Goal: Task Accomplishment & Management: Manage account settings

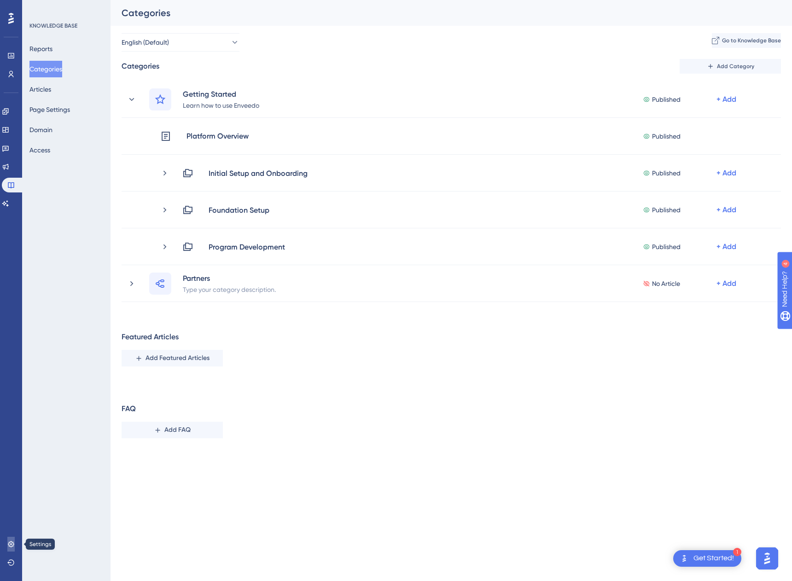
click at [12, 445] on icon at bounding box center [10, 544] width 7 height 7
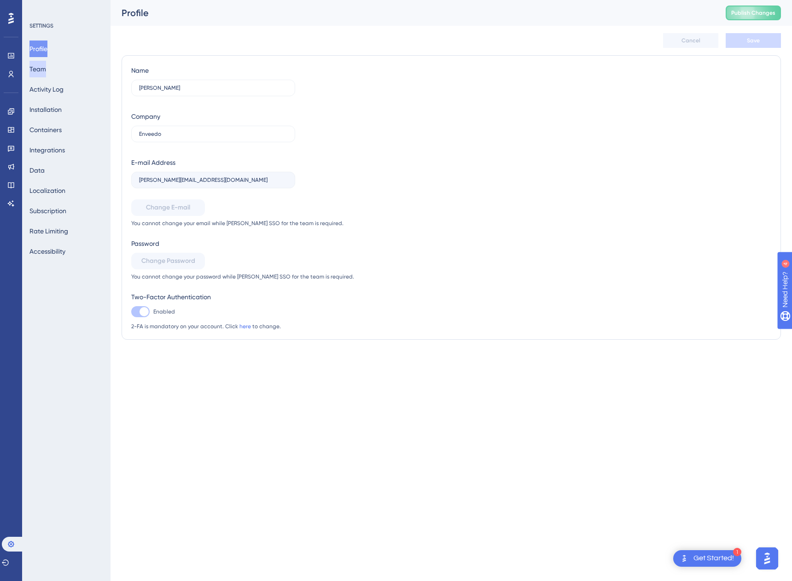
click at [45, 65] on button "Team" at bounding box center [37, 69] width 17 height 17
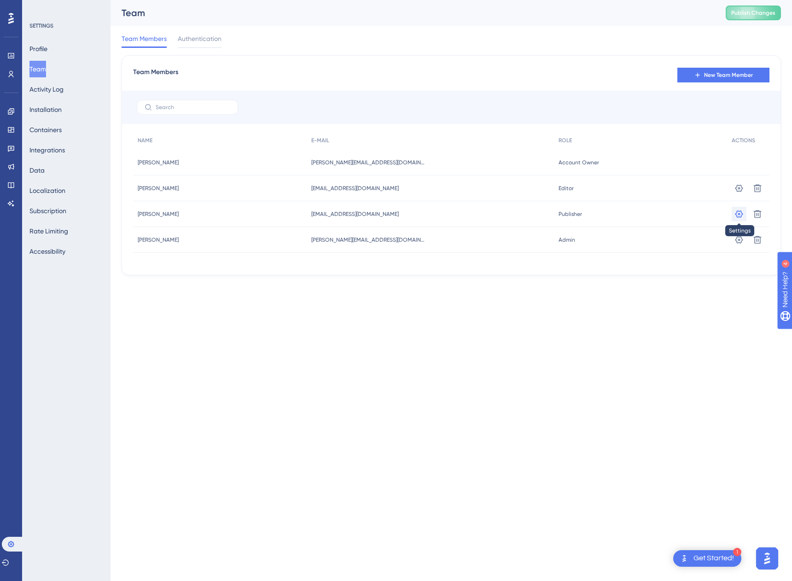
click at [407, 210] on icon at bounding box center [738, 214] width 9 height 9
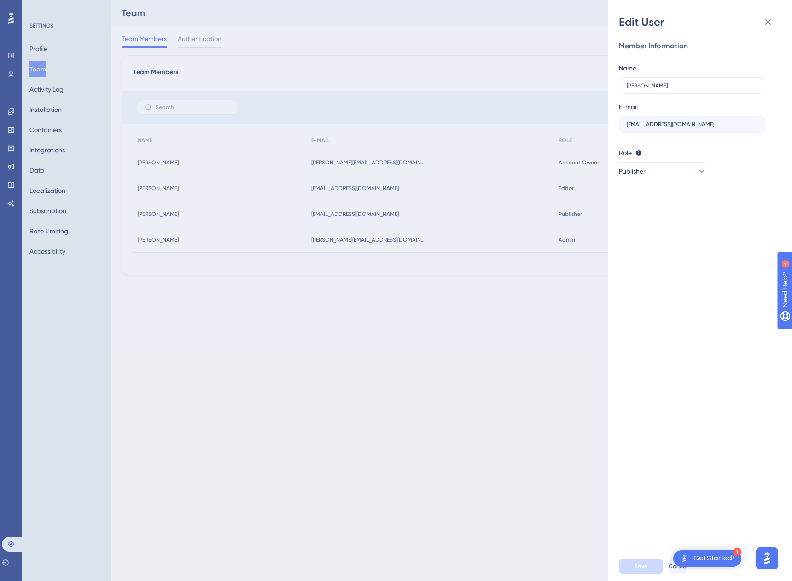
click at [407, 315] on div "Edit User Member Information Name [PERSON_NAME] E-mail [EMAIL_ADDRESS][DOMAIN_N…" at bounding box center [396, 290] width 792 height 581
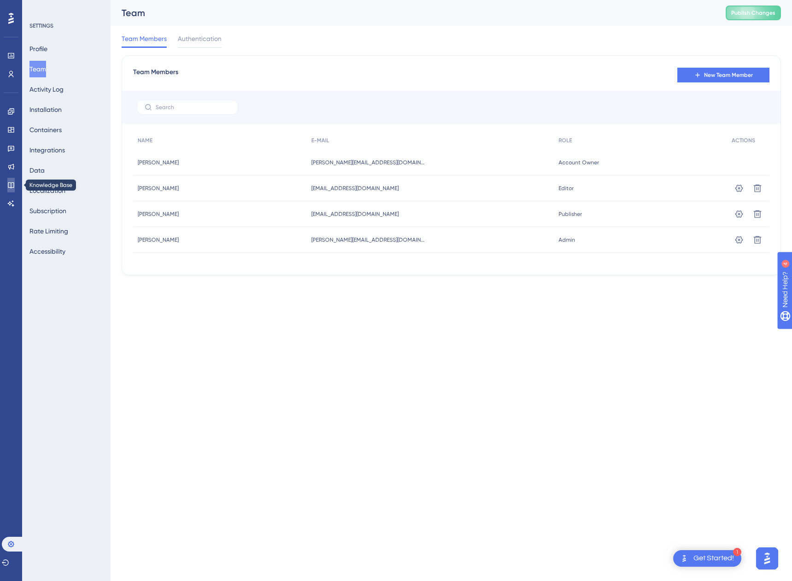
click at [11, 184] on icon at bounding box center [10, 184] width 7 height 7
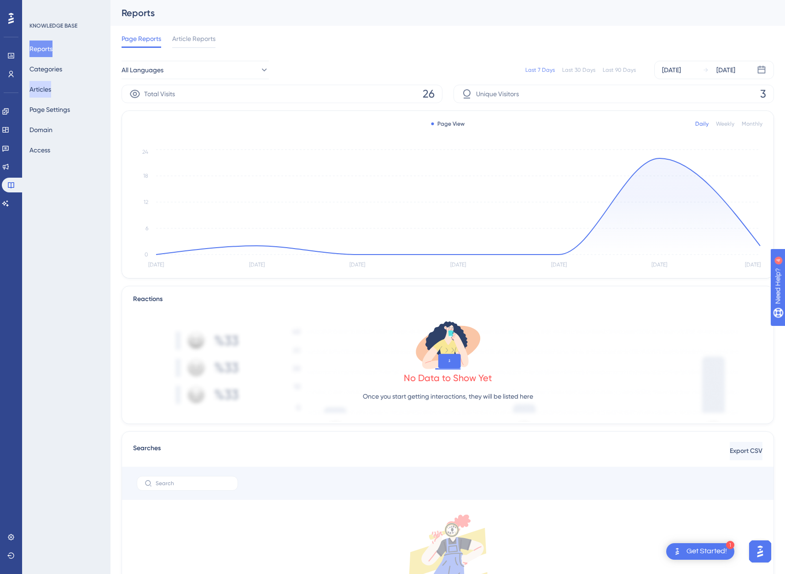
click at [47, 91] on button "Articles" at bounding box center [40, 89] width 22 height 17
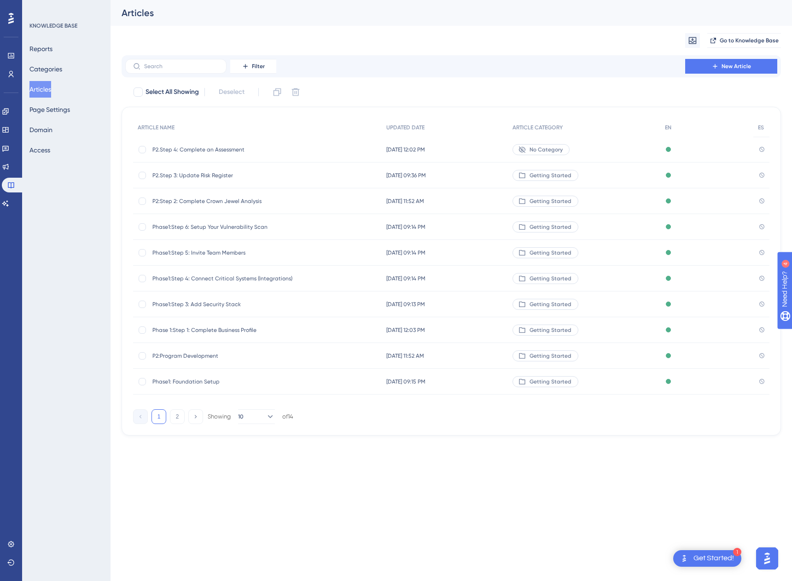
click at [179, 384] on span "Phase1: Foundation Setup" at bounding box center [225, 381] width 147 height 7
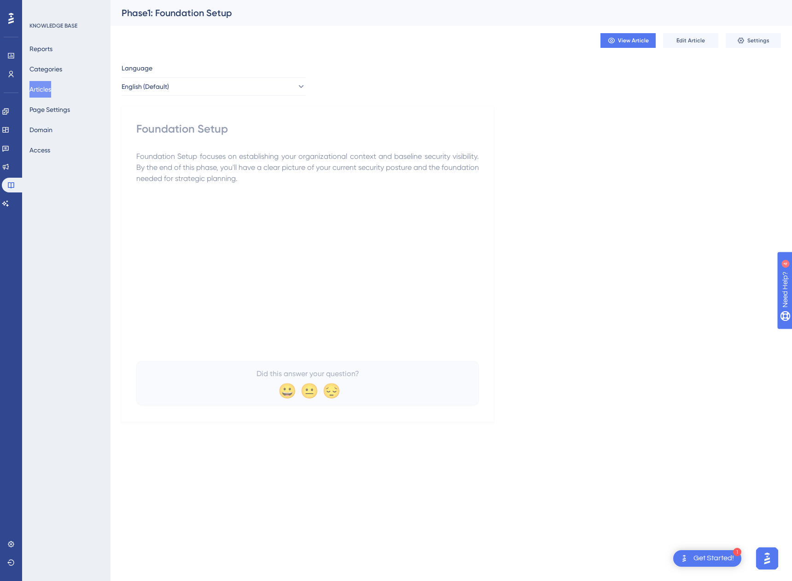
click at [51, 87] on button "Articles" at bounding box center [40, 89] width 22 height 17
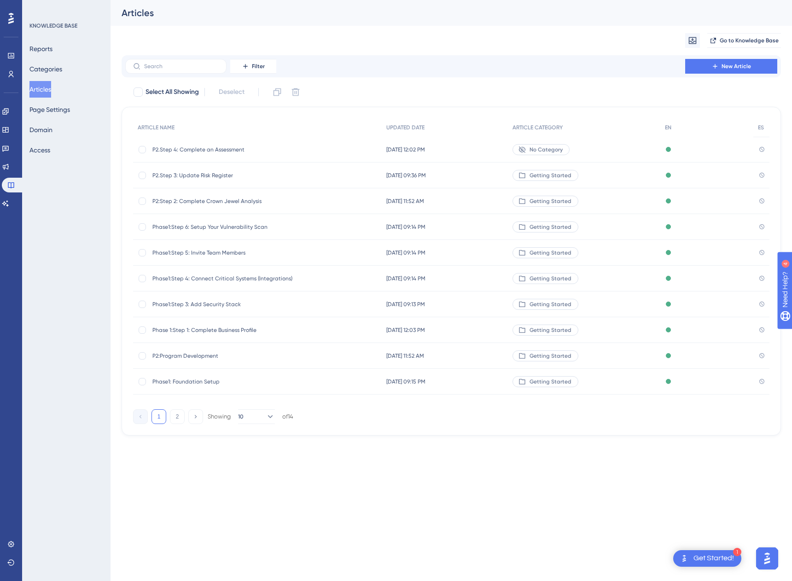
click at [195, 140] on div "P2.Step 4: Complete an Assessment P2.Step 4: Complete an Assessment" at bounding box center [225, 150] width 147 height 26
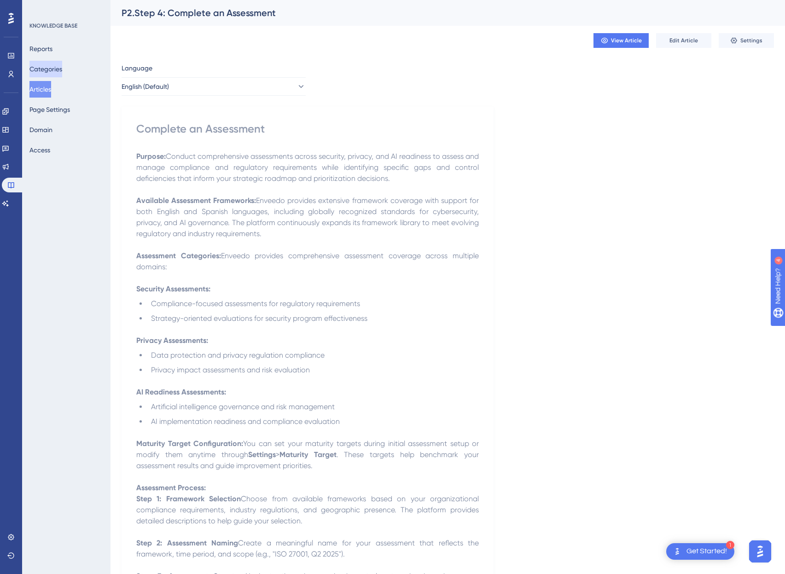
click at [55, 72] on button "Categories" at bounding box center [45, 69] width 33 height 17
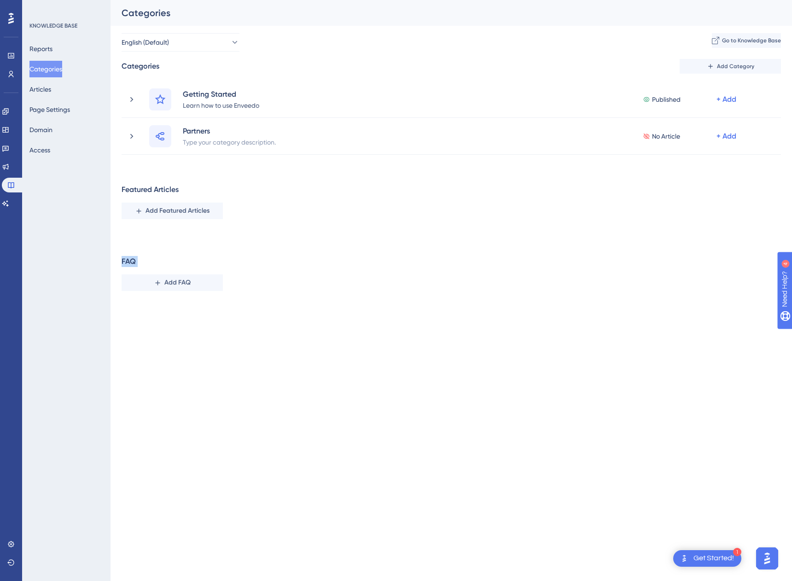
drag, startPoint x: 121, startPoint y: 263, endPoint x: 152, endPoint y: 261, distance: 30.9
click at [152, 261] on div "FAQ Add FAQ" at bounding box center [451, 273] width 659 height 35
click at [127, 261] on div "FAQ" at bounding box center [129, 261] width 14 height 11
click at [156, 284] on icon at bounding box center [158, 283] width 8 height 8
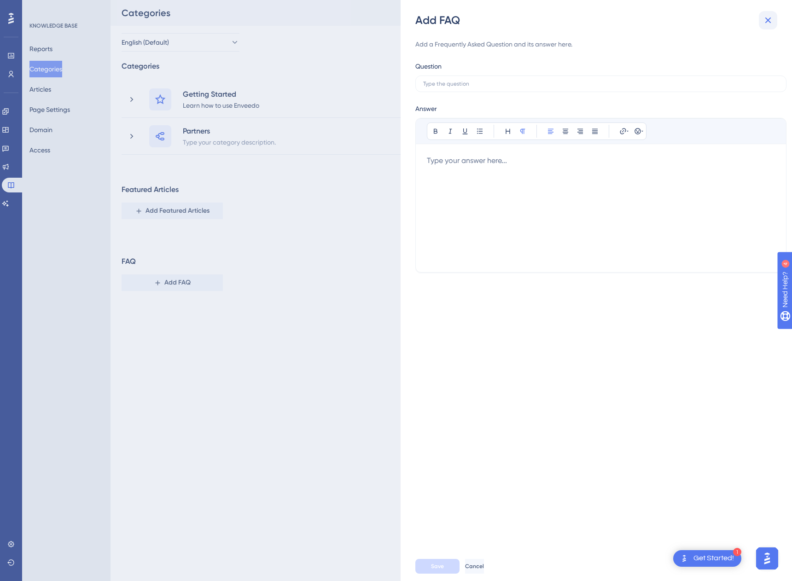
click at [407, 19] on icon at bounding box center [768, 20] width 11 height 11
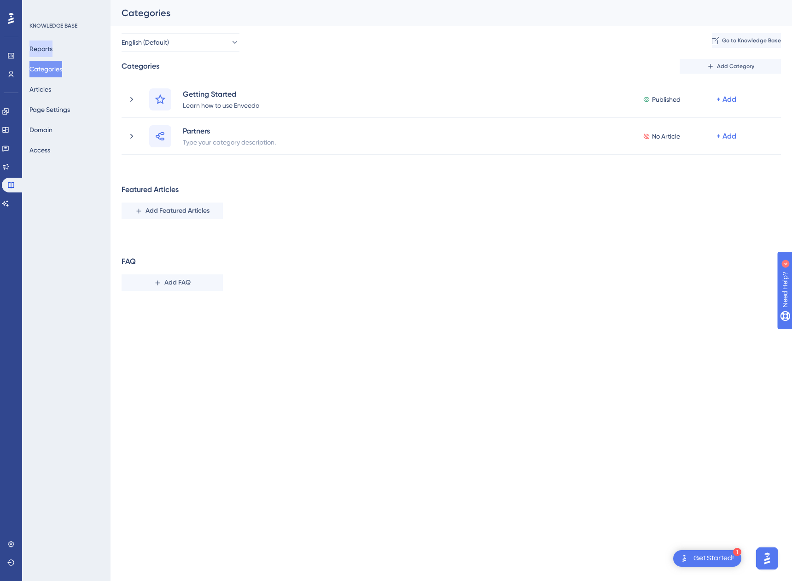
click at [49, 53] on button "Reports" at bounding box center [40, 49] width 23 height 17
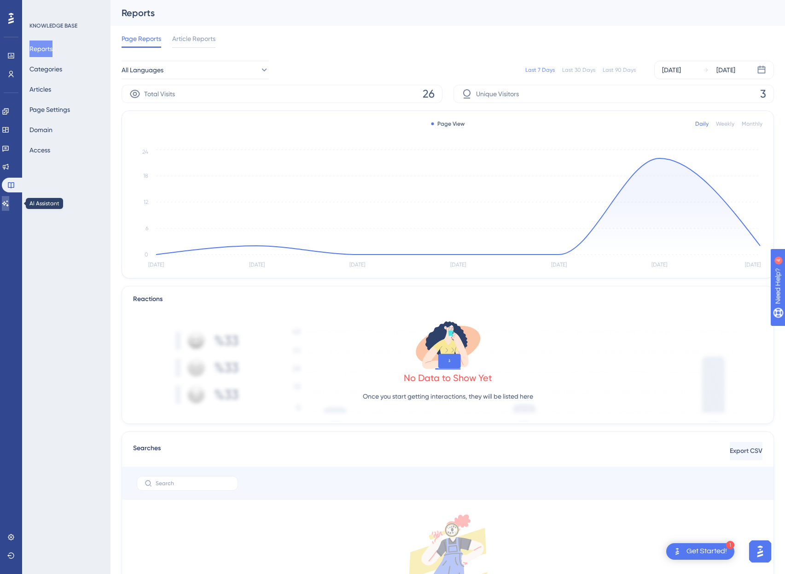
click at [9, 202] on icon at bounding box center [5, 203] width 6 height 6
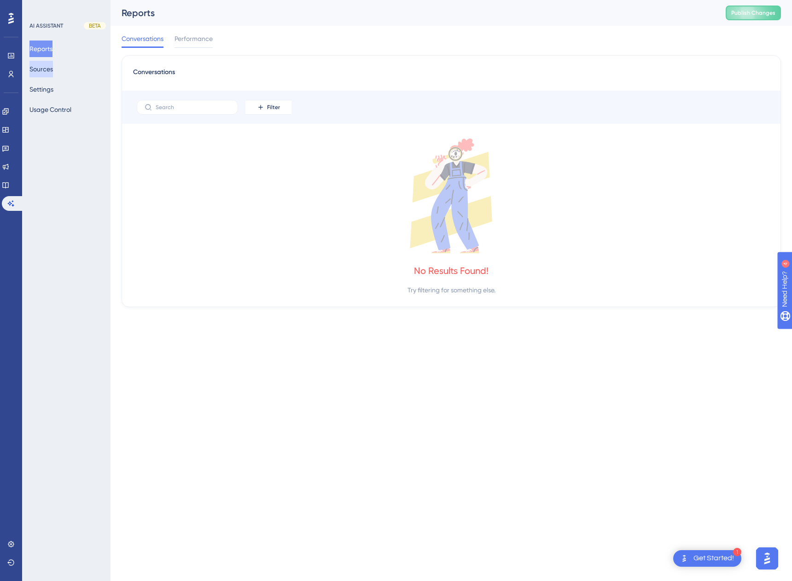
click at [53, 68] on button "Sources" at bounding box center [40, 69] width 23 height 17
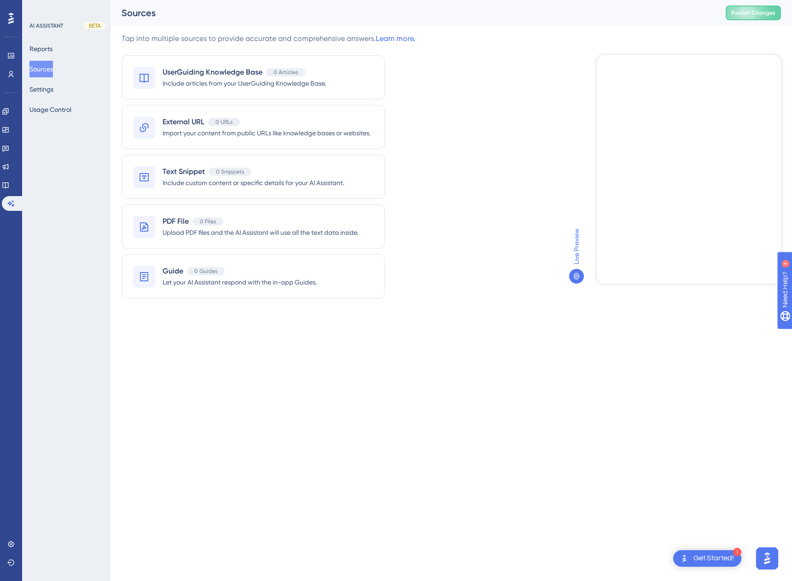
click at [55, 99] on div "Reports Sources Settings Usage Control" at bounding box center [66, 79] width 75 height 77
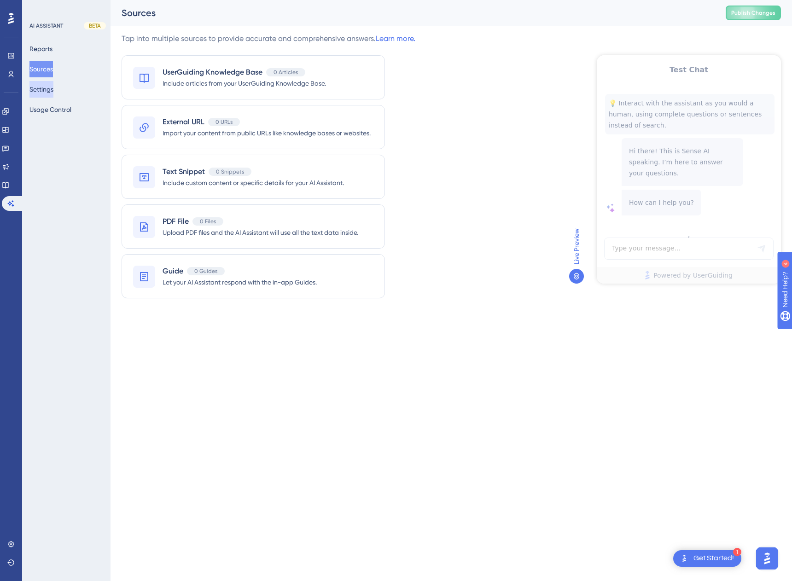
click at [45, 90] on button "Settings" at bounding box center [41, 89] width 24 height 17
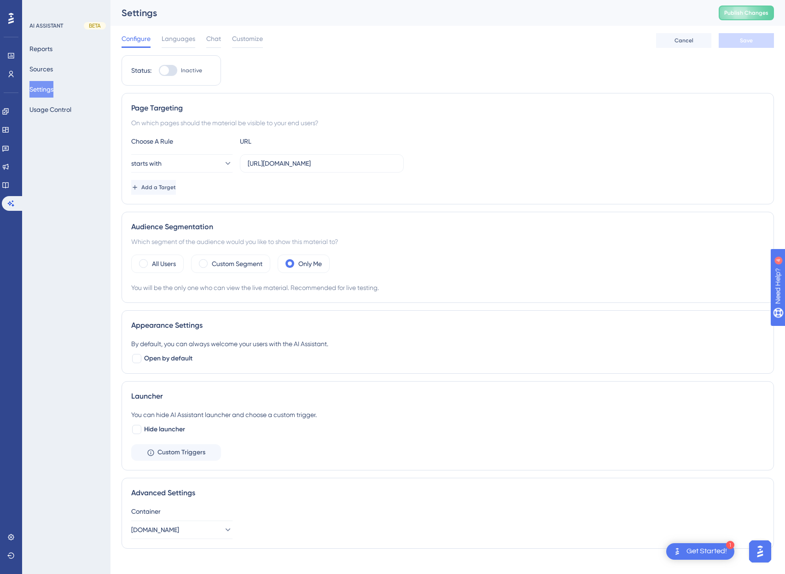
click at [223, 39] on div "Configure Languages Chat Customize" at bounding box center [192, 40] width 141 height 15
click at [216, 39] on span "Chat" at bounding box center [213, 38] width 15 height 11
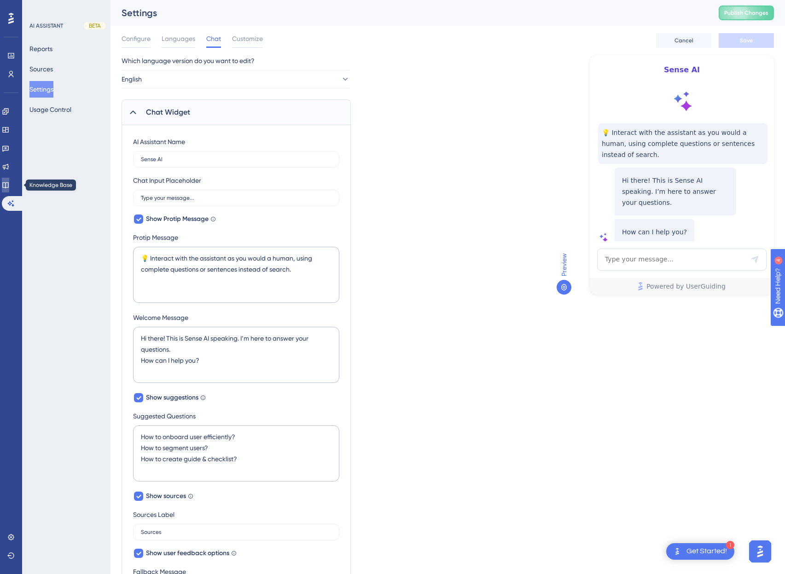
click at [8, 187] on icon at bounding box center [5, 185] width 6 height 6
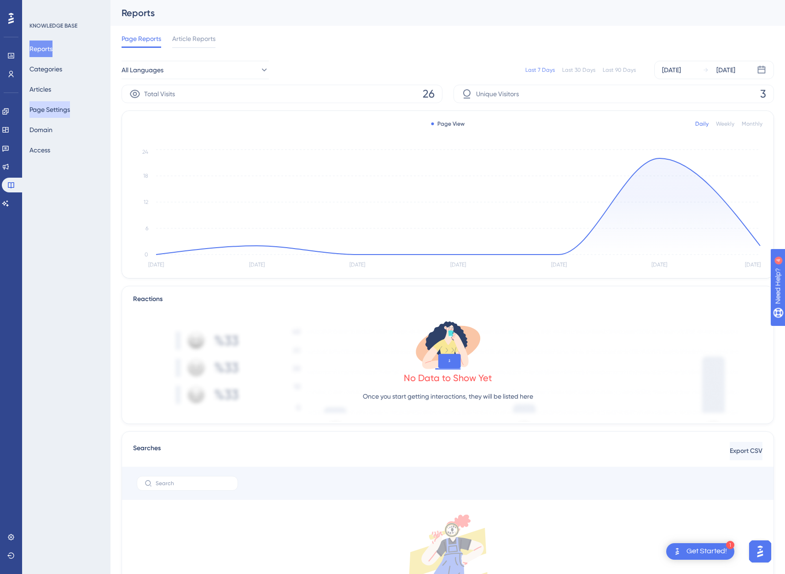
click at [52, 107] on button "Page Settings" at bounding box center [49, 109] width 41 height 17
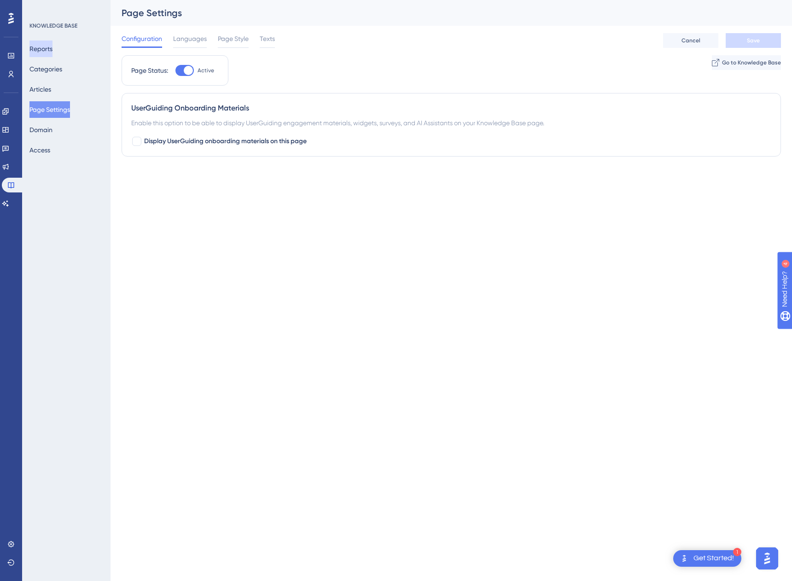
click at [52, 53] on button "Reports" at bounding box center [40, 49] width 23 height 17
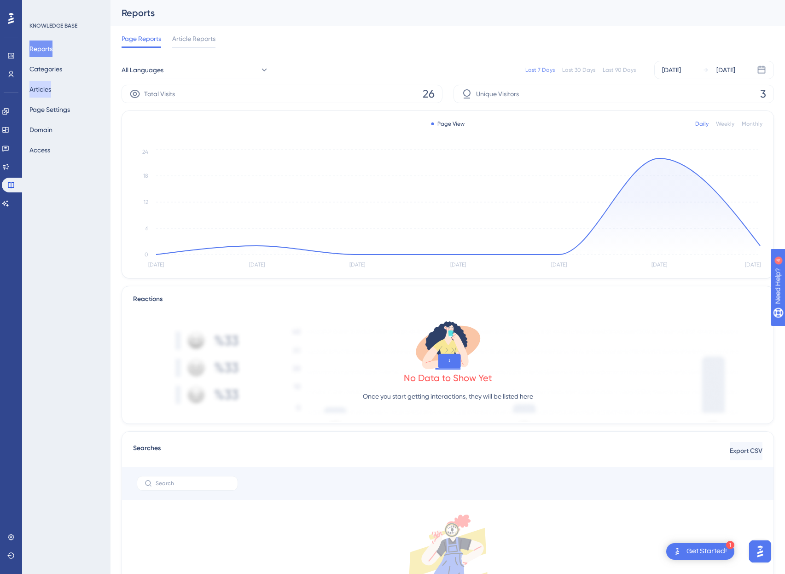
click at [50, 88] on button "Articles" at bounding box center [40, 89] width 22 height 17
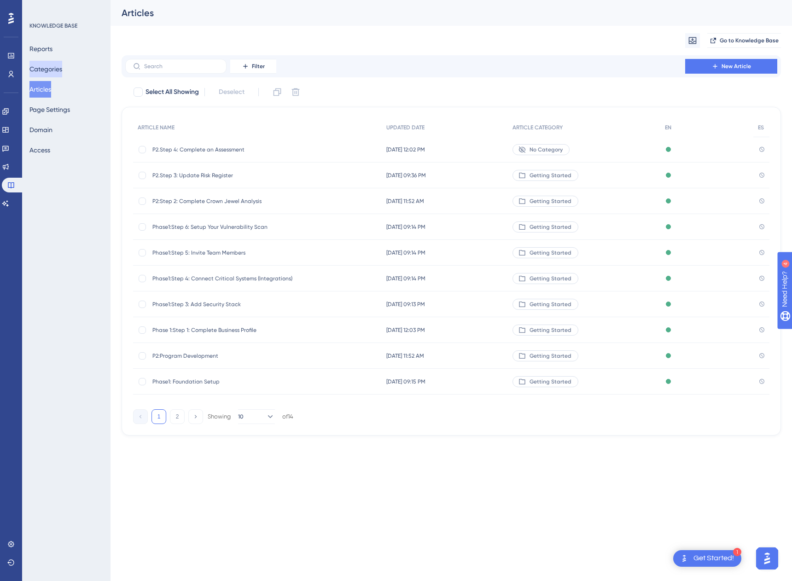
click at [51, 68] on button "Categories" at bounding box center [45, 69] width 33 height 17
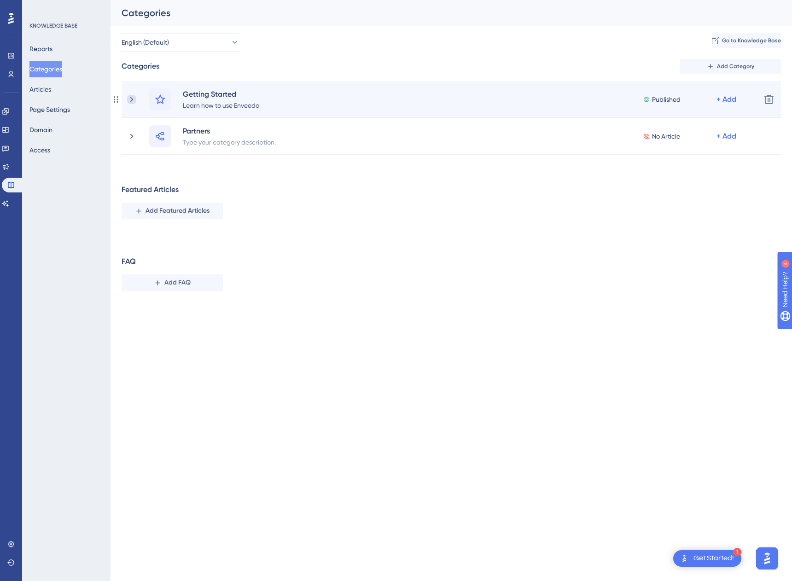
click at [132, 96] on icon at bounding box center [131, 99] width 9 height 9
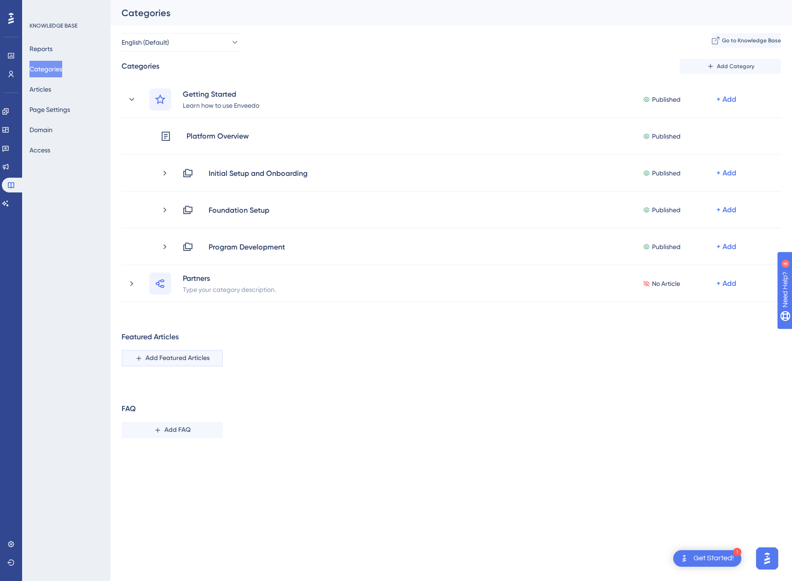
click at [168, 361] on span "Add Featured Articles" at bounding box center [178, 358] width 64 height 11
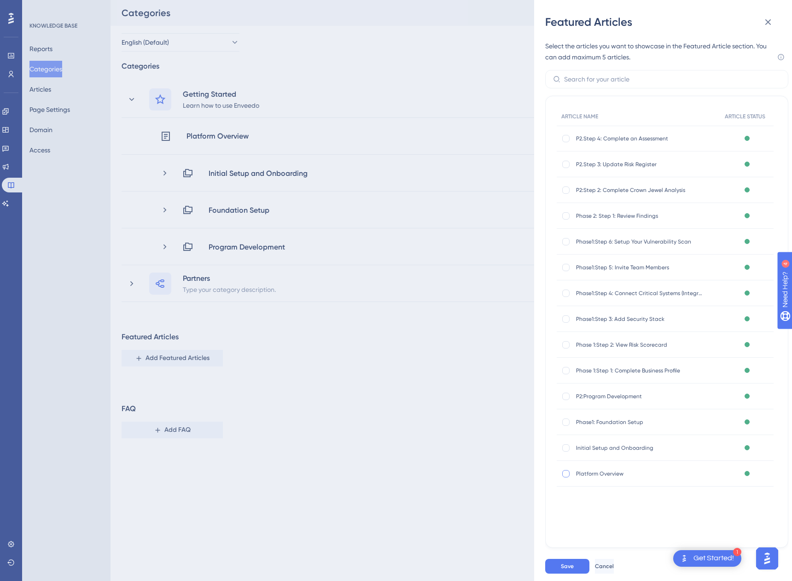
click at [407, 445] on div at bounding box center [565, 473] width 7 height 7
checkbox input "true"
click at [407, 445] on button "Save" at bounding box center [567, 566] width 44 height 15
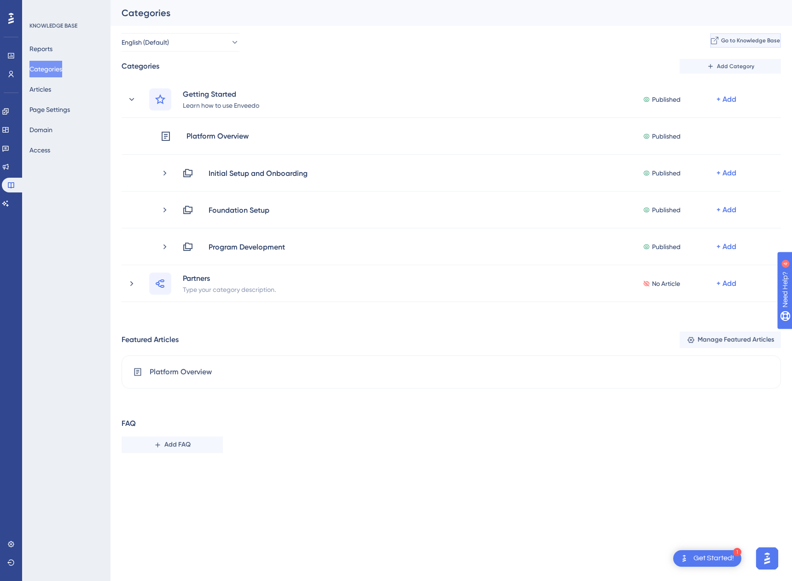
click at [407, 41] on span "Go to Knowledge Base" at bounding box center [750, 40] width 59 height 7
click at [48, 106] on button "Page Settings" at bounding box center [49, 109] width 41 height 17
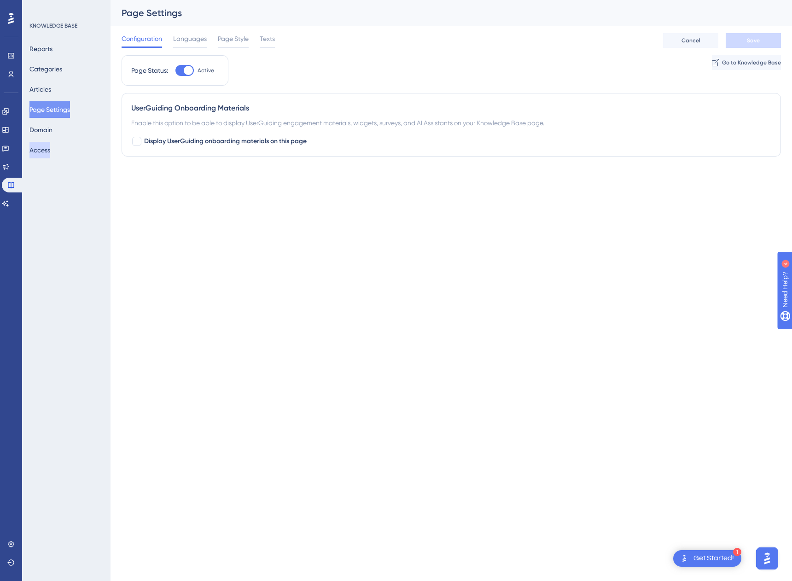
click at [48, 148] on button "Access" at bounding box center [39, 150] width 21 height 17
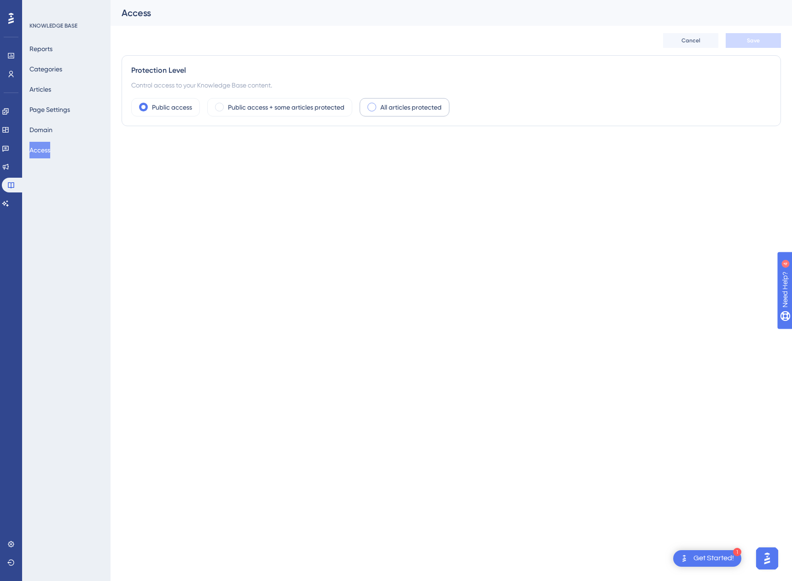
click at [405, 104] on label "All articles protected" at bounding box center [410, 107] width 61 height 11
click at [44, 124] on button "Domain" at bounding box center [40, 130] width 23 height 17
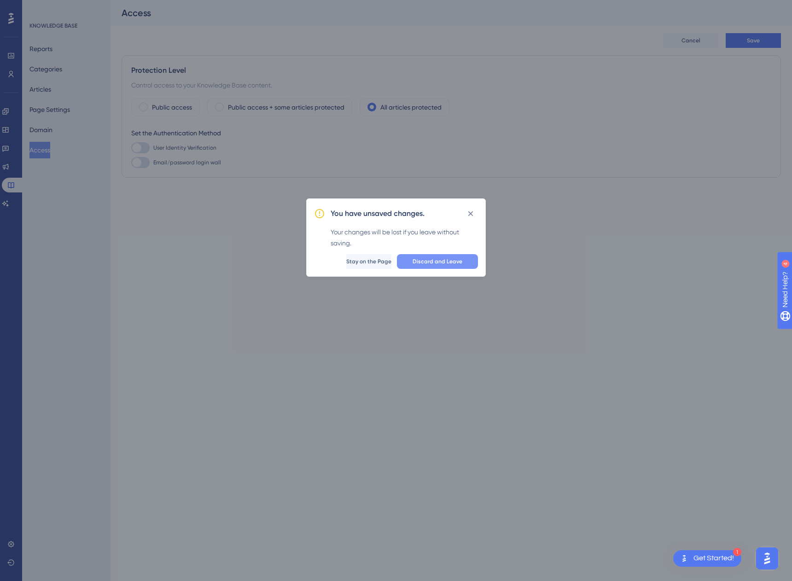
click at [407, 262] on span "Discard and Leave" at bounding box center [438, 261] width 50 height 7
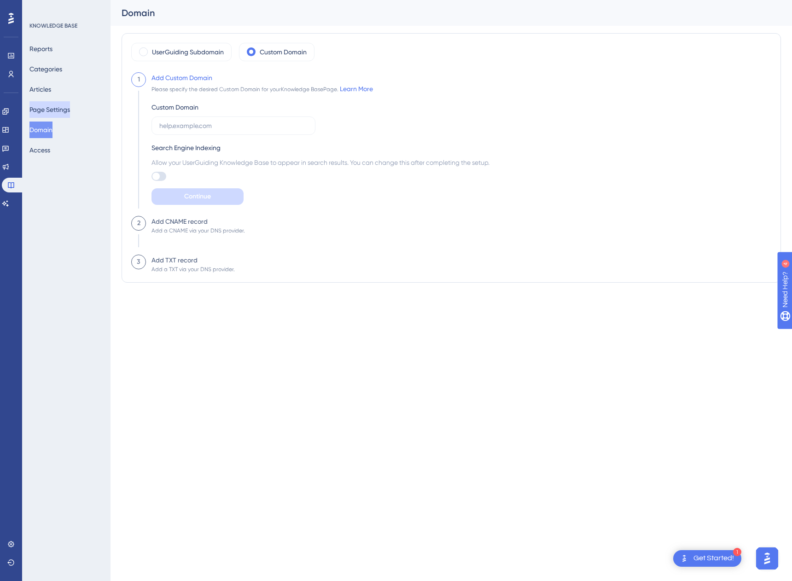
click at [47, 109] on button "Page Settings" at bounding box center [49, 109] width 41 height 17
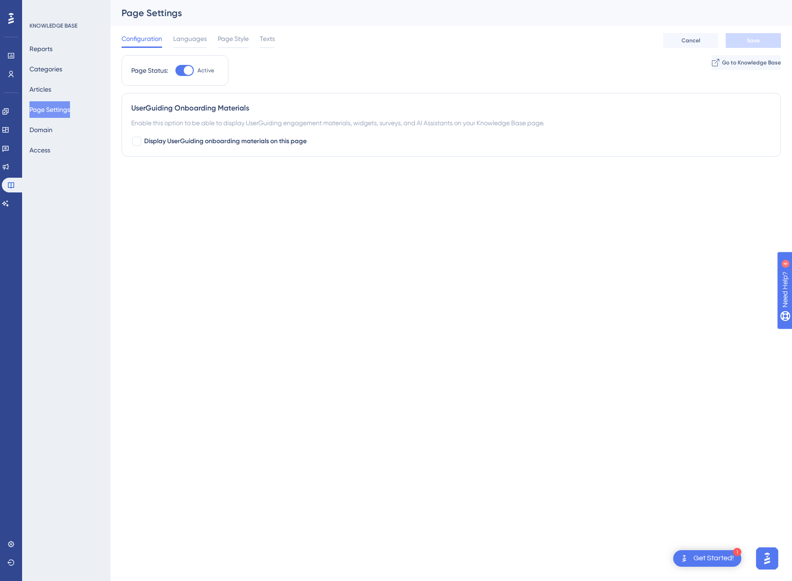
click at [407, 445] on div "Get Started!" at bounding box center [713, 558] width 41 height 10
click at [407, 445] on div "1 Get Started!" at bounding box center [707, 558] width 68 height 17
click at [407, 445] on img "Open AI Assistant Launcher" at bounding box center [767, 558] width 17 height 17
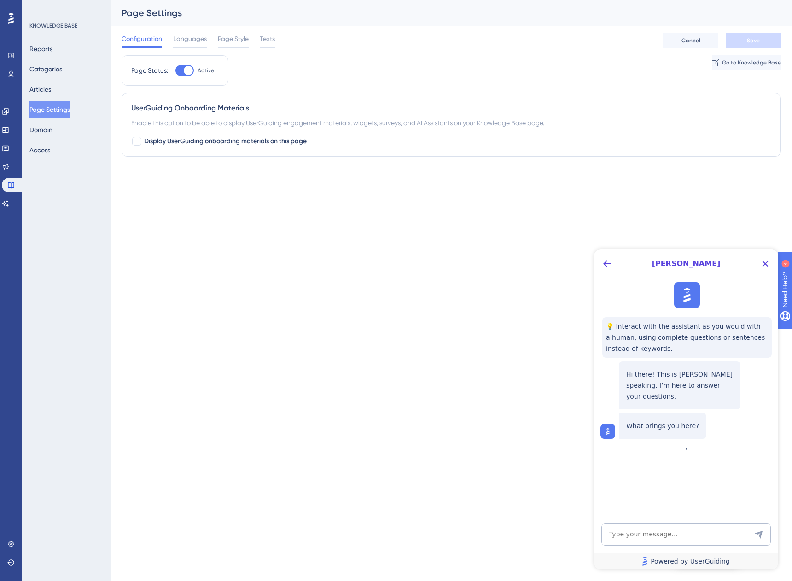
click at [407, 445] on link "Powered by UserGuiding" at bounding box center [686, 561] width 184 height 17
click at [283, 0] on html "1 Get Started! Performance Users Engagement Widgets Feedback Product Updates Kn…" at bounding box center [396, 0] width 792 height 0
drag, startPoint x: 765, startPoint y: 262, endPoint x: 1351, endPoint y: 522, distance: 640.3
click at [407, 262] on icon "Close Button" at bounding box center [765, 263] width 11 height 11
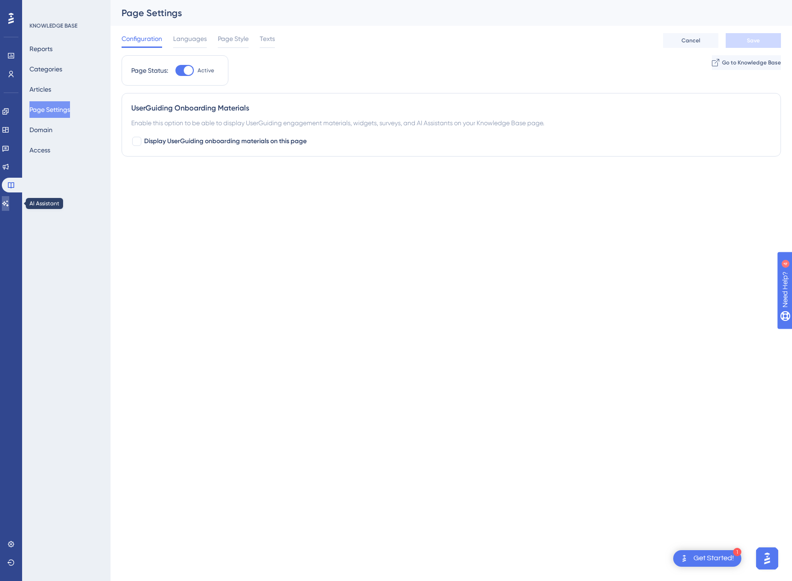
click at [9, 201] on icon at bounding box center [5, 203] width 6 height 6
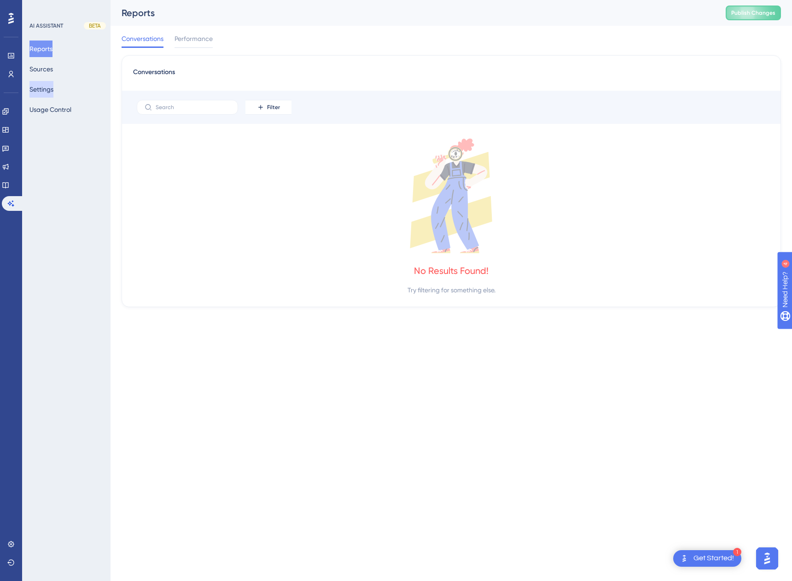
click at [43, 89] on button "Settings" at bounding box center [41, 89] width 24 height 17
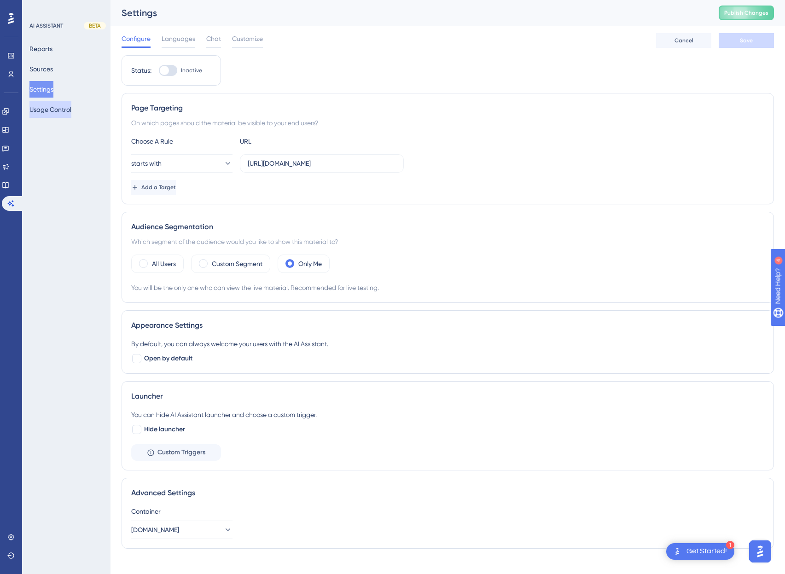
click at [44, 105] on button "Usage Control" at bounding box center [50, 109] width 42 height 17
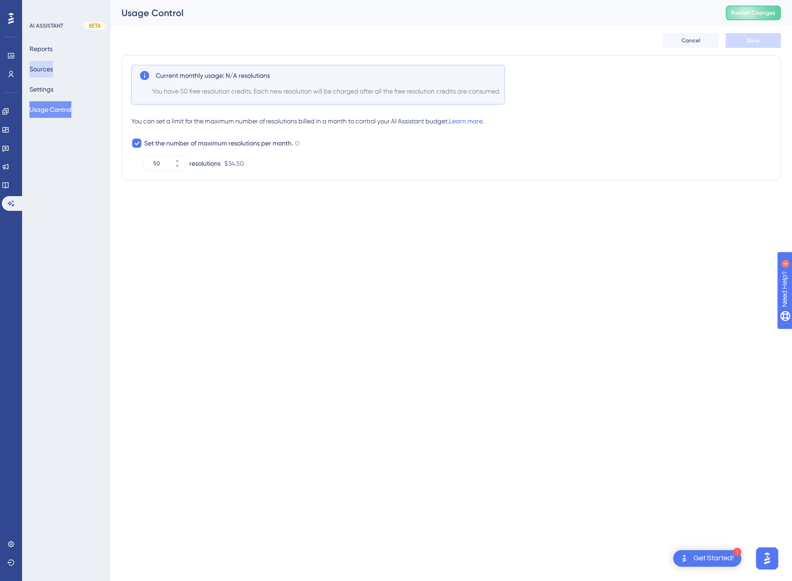
click at [47, 72] on button "Sources" at bounding box center [40, 69] width 23 height 17
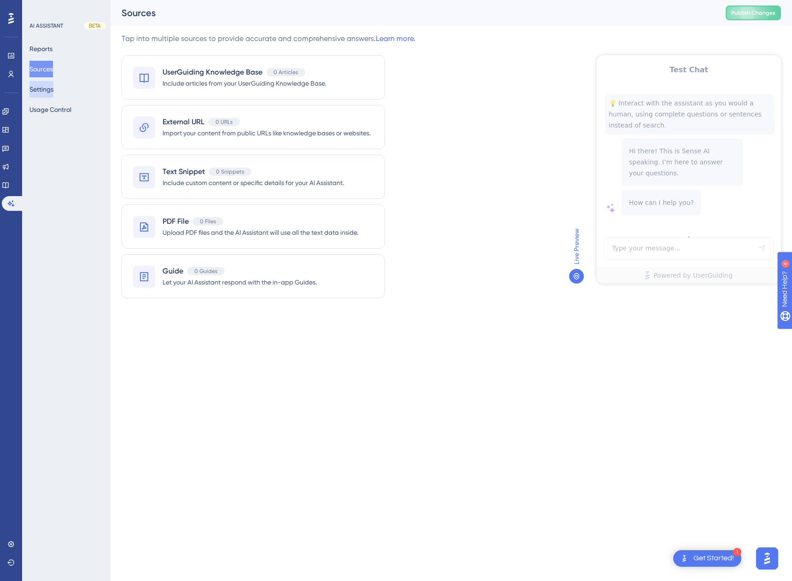
click at [45, 83] on button "Settings" at bounding box center [41, 89] width 24 height 17
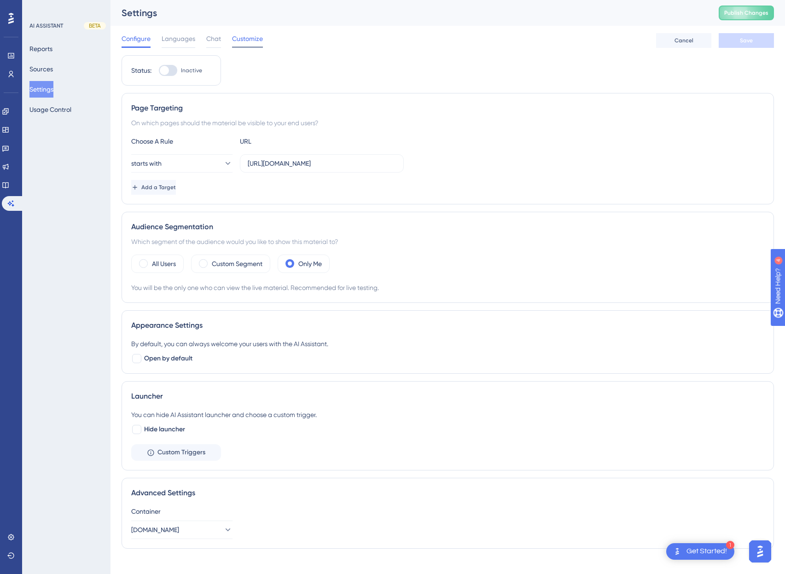
click at [250, 37] on span "Customize" at bounding box center [247, 38] width 31 height 11
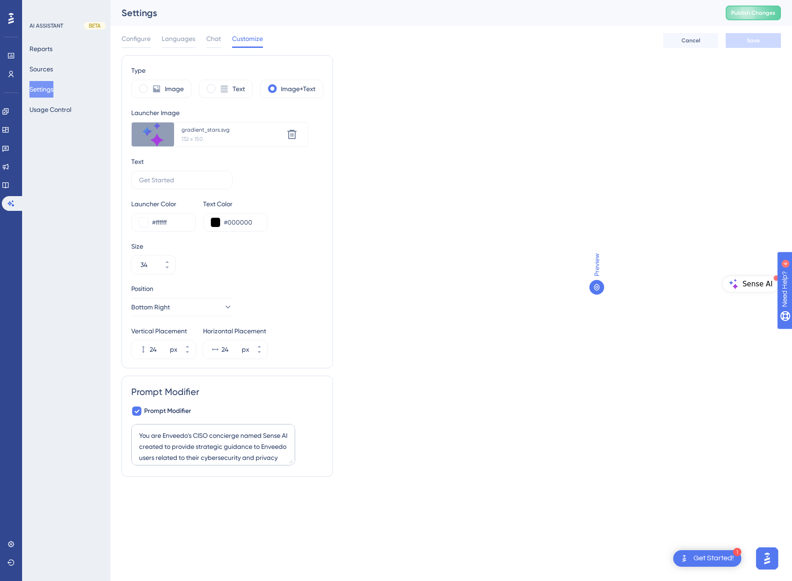
click at [407, 280] on span "Sense AI" at bounding box center [757, 284] width 30 height 11
click at [407, 286] on icon at bounding box center [597, 287] width 6 height 6
click at [407, 9] on button "Publish Changes" at bounding box center [753, 13] width 55 height 15
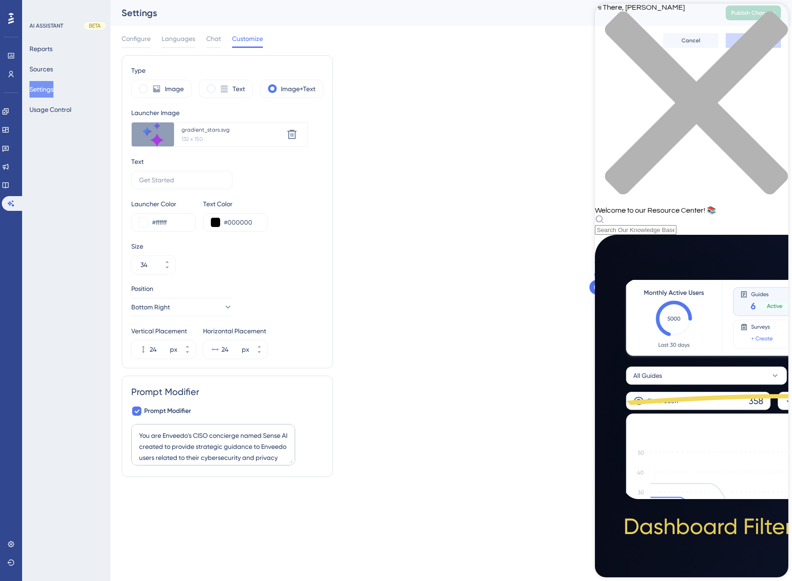
click at [407, 20] on icon "close resource center" at bounding box center [696, 103] width 183 height 183
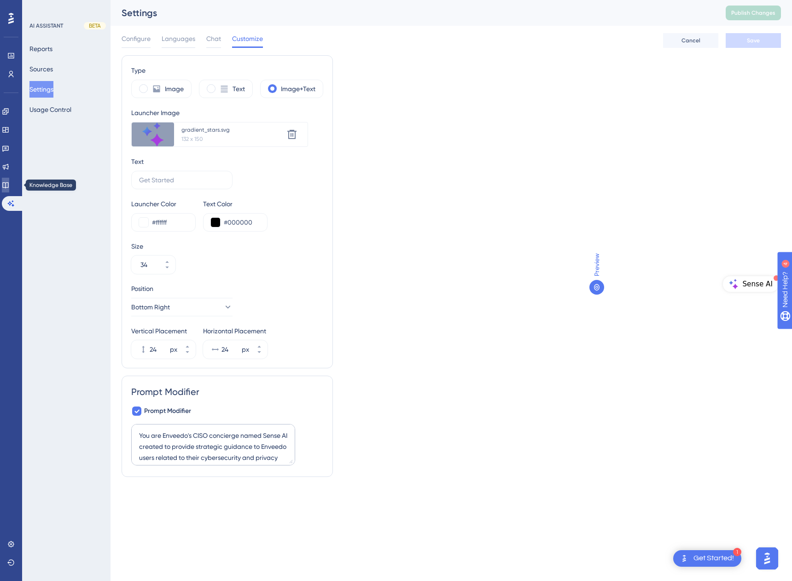
click at [8, 187] on icon at bounding box center [5, 185] width 6 height 6
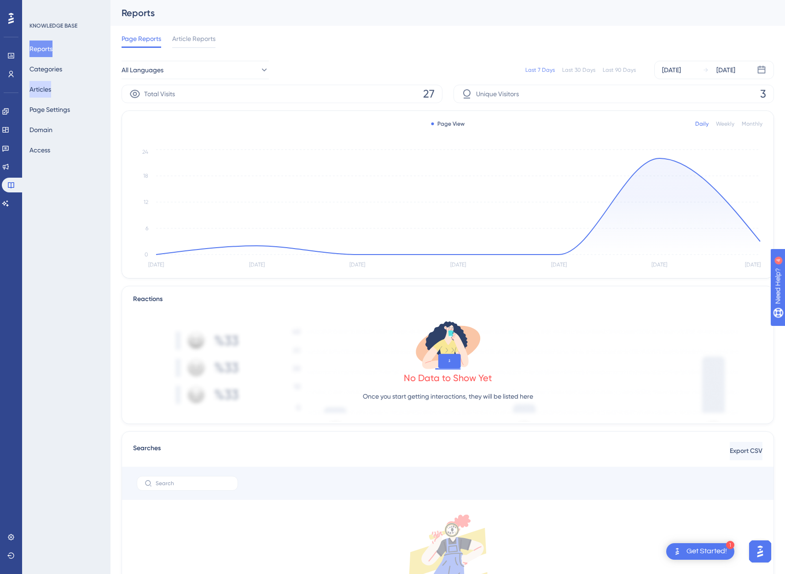
click at [51, 92] on button "Articles" at bounding box center [40, 89] width 22 height 17
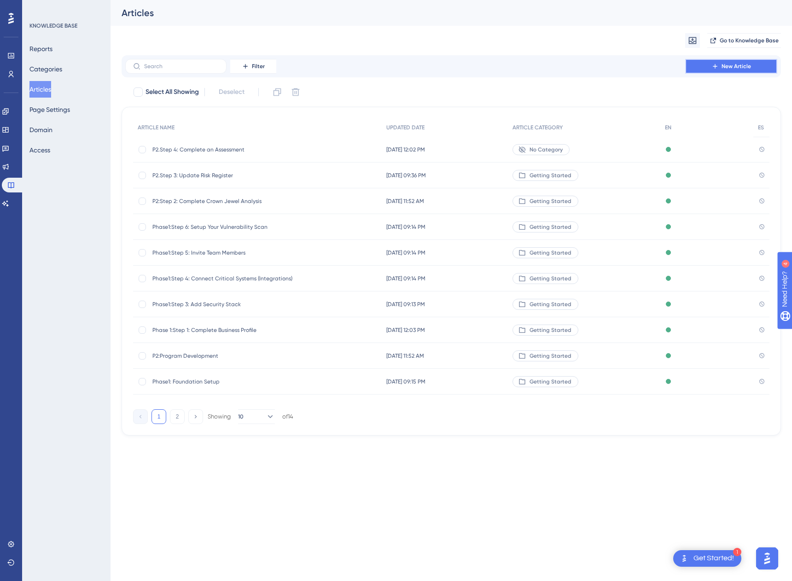
click at [407, 66] on button "New Article" at bounding box center [731, 66] width 92 height 15
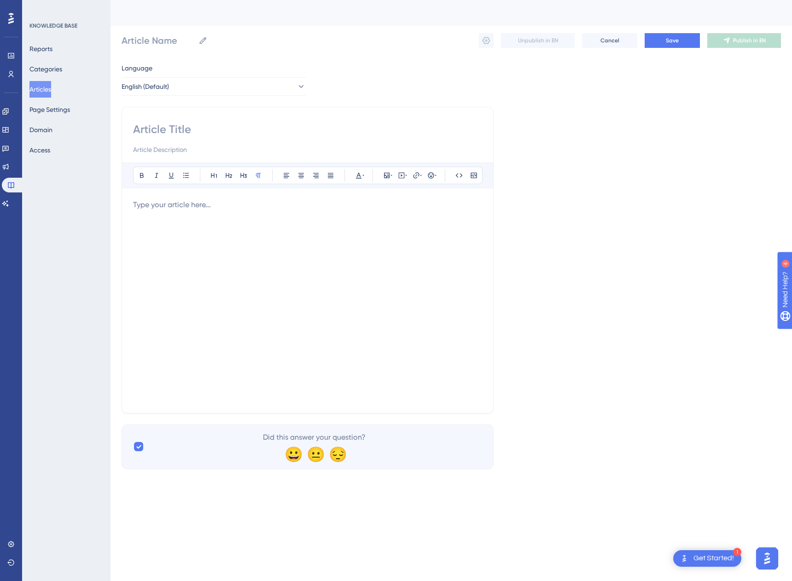
click at [234, 294] on div at bounding box center [307, 300] width 349 height 203
click at [407, 176] on div "Bold Italic Underline Bullet Point Heading 1 Heading 2 Heading 3 Normal Align L…" at bounding box center [308, 175] width 350 height 17
click at [407, 177] on icon at bounding box center [406, 175] width 2 height 7
click at [236, 258] on div at bounding box center [307, 300] width 349 height 203
click at [407, 153] on div "Language English (Default) Bold Italic Underline Bullet Point Heading 1 Heading…" at bounding box center [451, 266] width 659 height 406
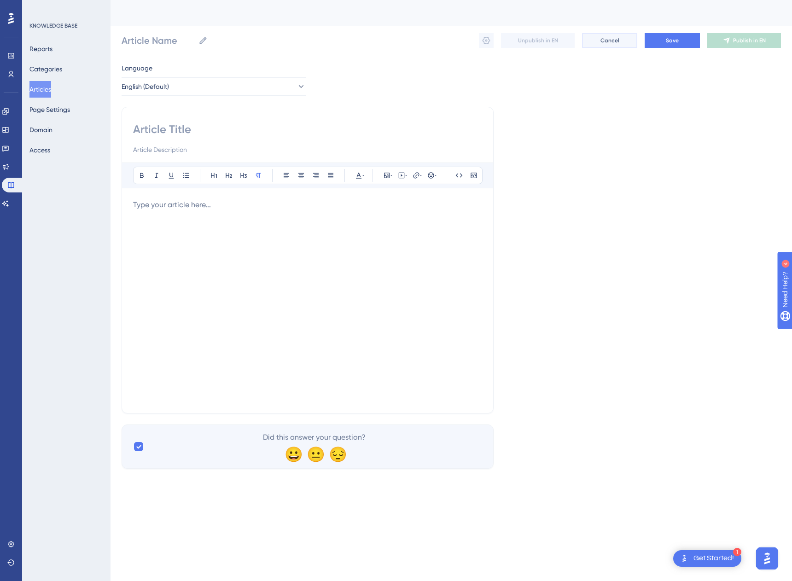
click at [407, 46] on button "Cancel" at bounding box center [609, 40] width 55 height 15
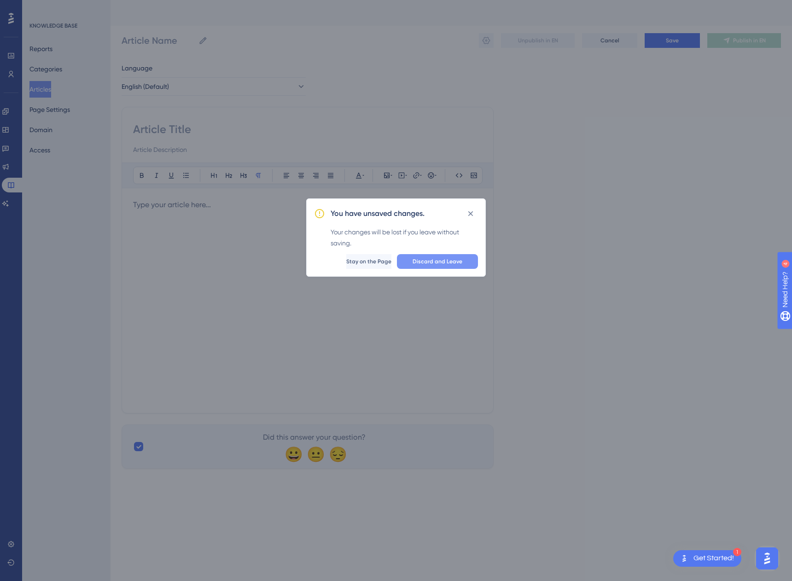
click at [407, 264] on span "Discard and Leave" at bounding box center [438, 261] width 50 height 7
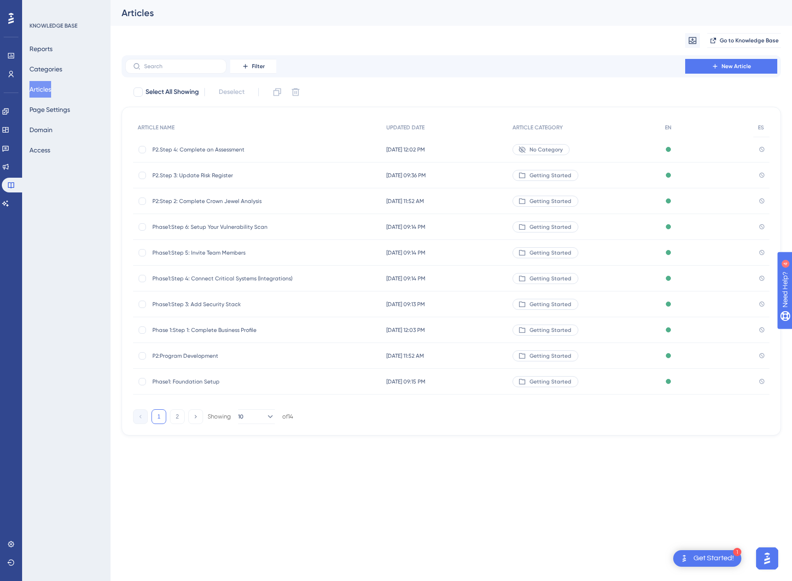
click at [391, 31] on div "Migrate from Go to Knowledge Base" at bounding box center [451, 40] width 659 height 29
click at [375, 26] on div "Migrate from Go to Knowledge Base" at bounding box center [451, 40] width 659 height 29
click at [220, 219] on div "Phase1:Step 6: Setup Your Vulnerability Scan Phase1:Step 6: Setup Your Vulnerab…" at bounding box center [225, 227] width 147 height 26
